Goal: Contribute content

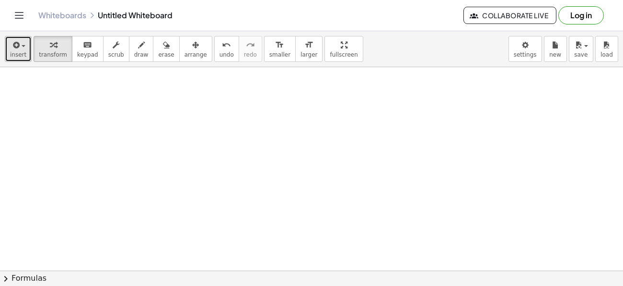
click at [8, 46] on button "insert" at bounding box center [18, 49] width 27 height 26
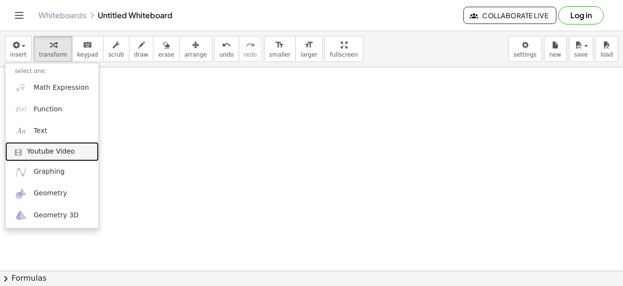
click at [26, 146] on link "Youtube Video" at bounding box center [51, 151] width 93 height 19
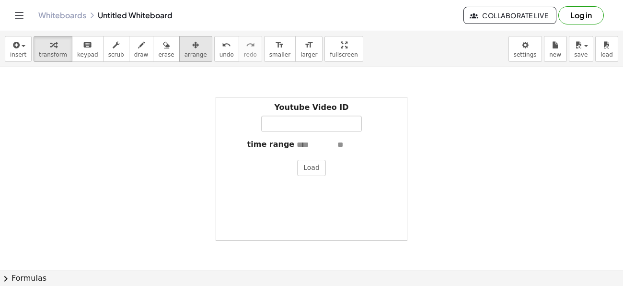
click at [179, 47] on button "arrange" at bounding box center [195, 49] width 33 height 26
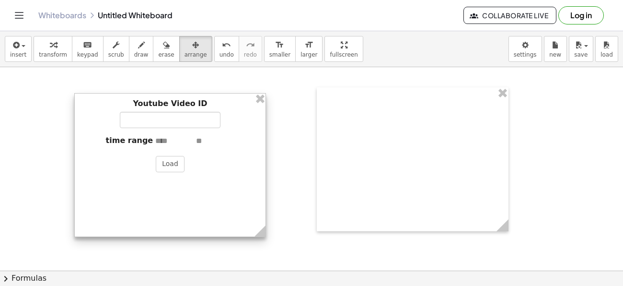
drag, startPoint x: 258, startPoint y: 101, endPoint x: 119, endPoint y: 97, distance: 139.5
click at [119, 97] on div at bounding box center [170, 165] width 192 height 144
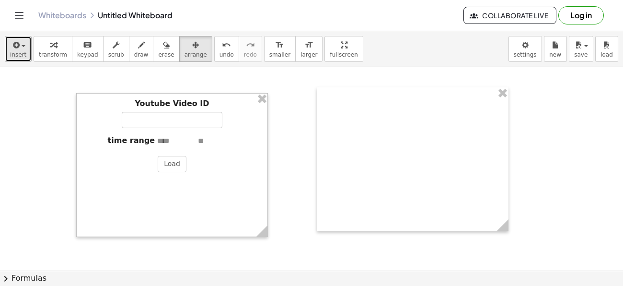
click at [21, 47] on div "button" at bounding box center [18, 45] width 16 height 12
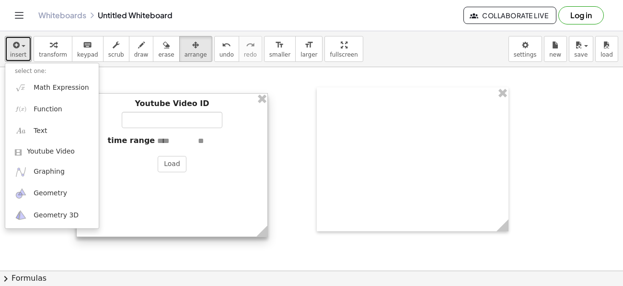
click at [138, 120] on div at bounding box center [172, 165] width 192 height 144
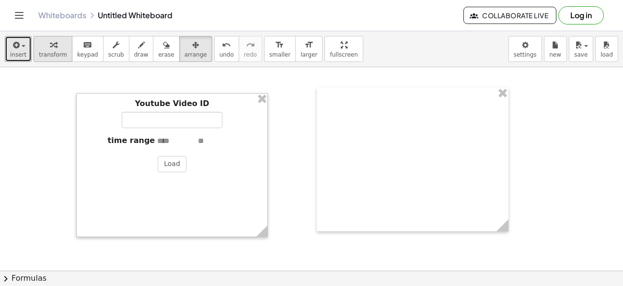
click at [40, 52] on span "transform" at bounding box center [53, 54] width 28 height 7
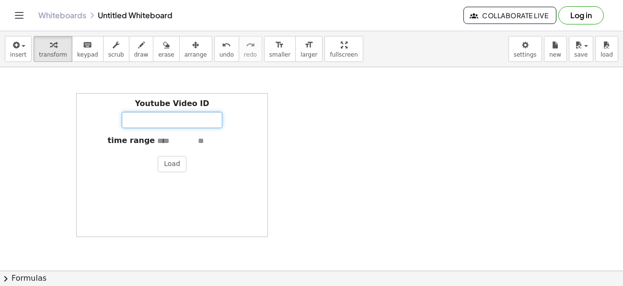
click at [130, 118] on input "Youtube Video ID" at bounding box center [172, 120] width 101 height 16
paste input "**********"
type input "**********"
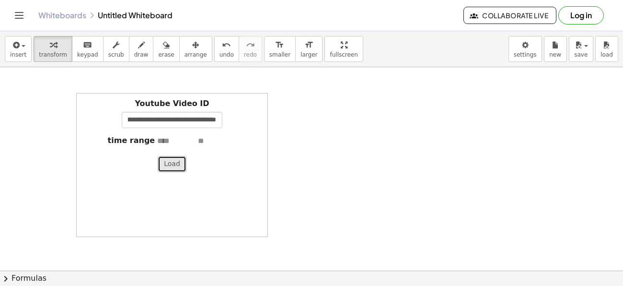
click at [173, 170] on button "Load" at bounding box center [172, 164] width 29 height 16
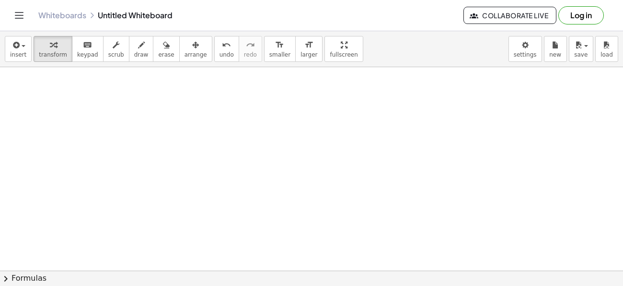
scroll to position [0, 0]
click at [23, 40] on div "button" at bounding box center [18, 45] width 16 height 12
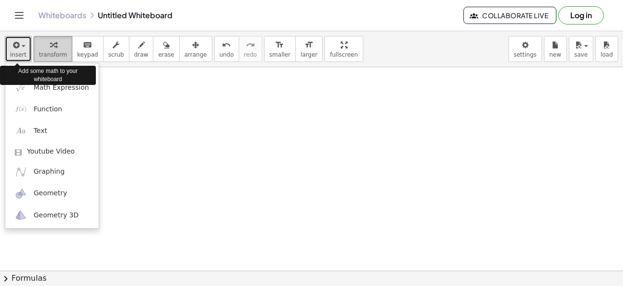
click at [53, 41] on div "button" at bounding box center [53, 45] width 28 height 12
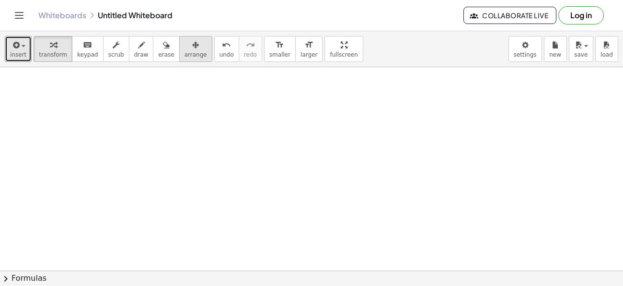
click at [179, 52] on button "arrange" at bounding box center [195, 49] width 33 height 26
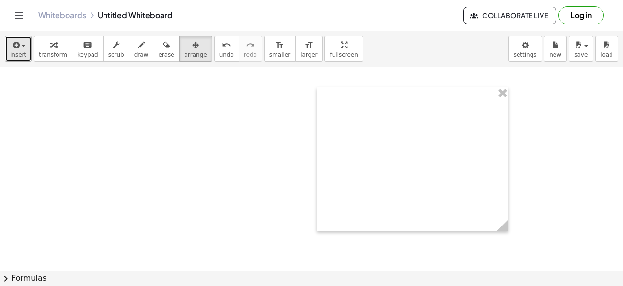
click at [17, 48] on icon "button" at bounding box center [15, 45] width 9 height 12
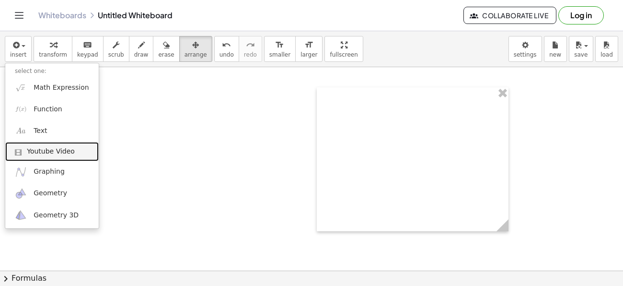
click at [33, 151] on span "Youtube Video" at bounding box center [51, 152] width 48 height 10
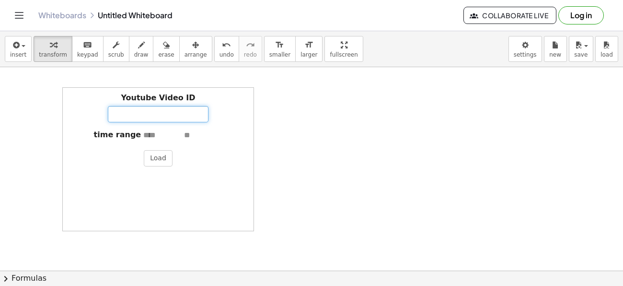
click at [143, 116] on input "Youtube Video ID" at bounding box center [158, 114] width 101 height 16
paste input "**********"
type input "**********"
click at [155, 162] on button "Load" at bounding box center [158, 158] width 29 height 16
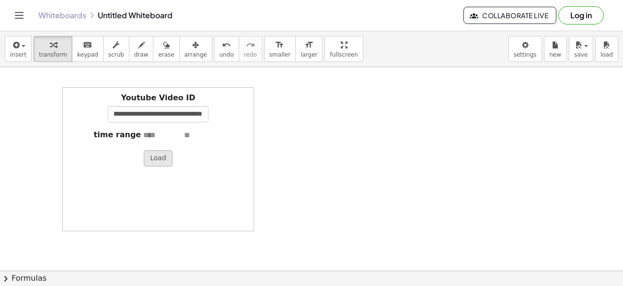
scroll to position [0, 0]
